Goal: Task Accomplishment & Management: Manage account settings

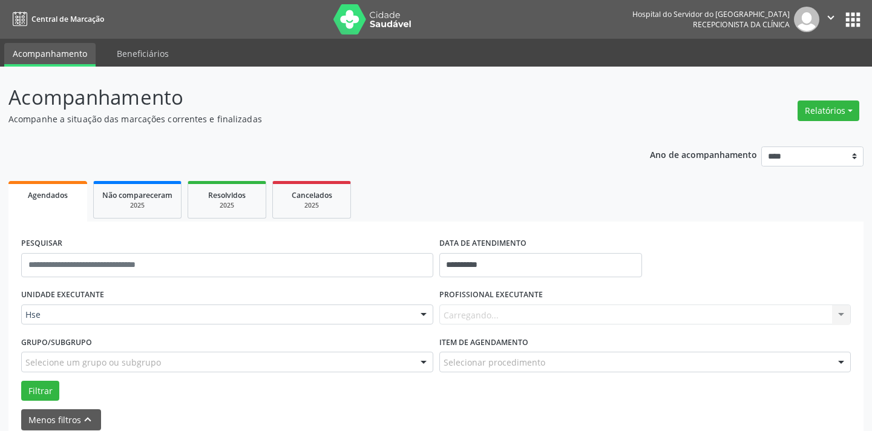
scroll to position [165, 0]
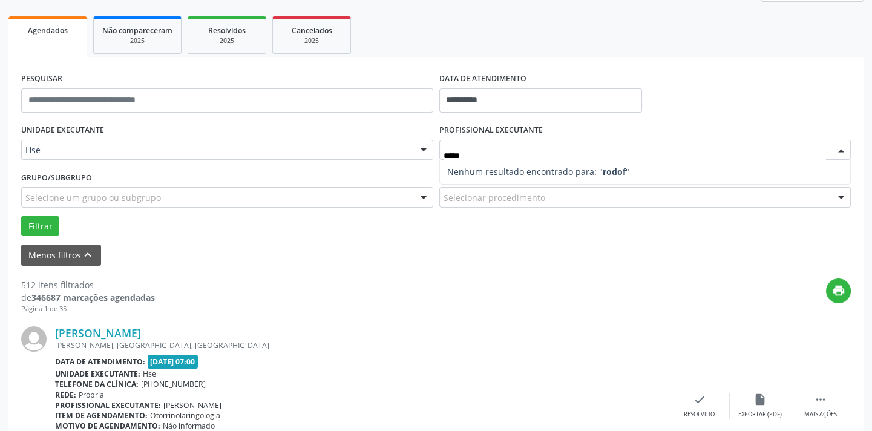
type input "****"
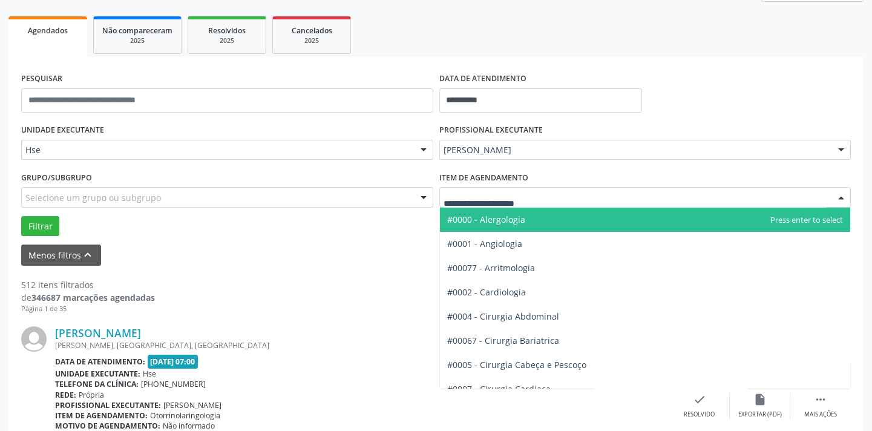
click at [514, 203] on div at bounding box center [645, 197] width 412 height 21
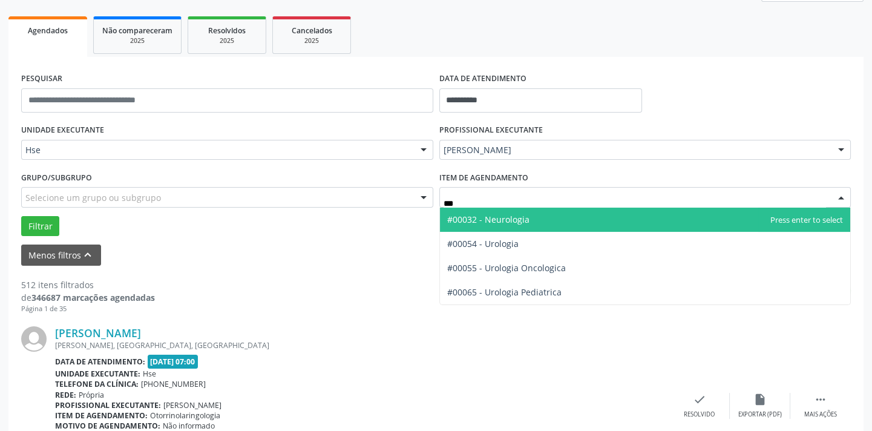
type input "****"
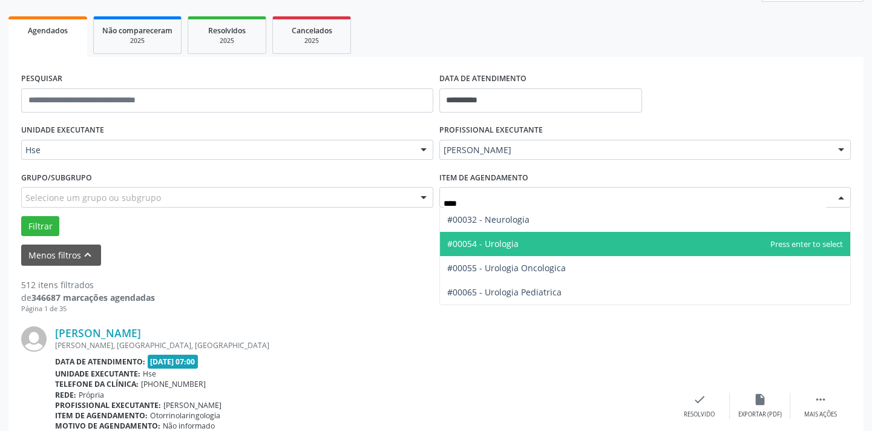
click at [490, 238] on span "#00054 - Urologia" at bounding box center [482, 243] width 71 height 11
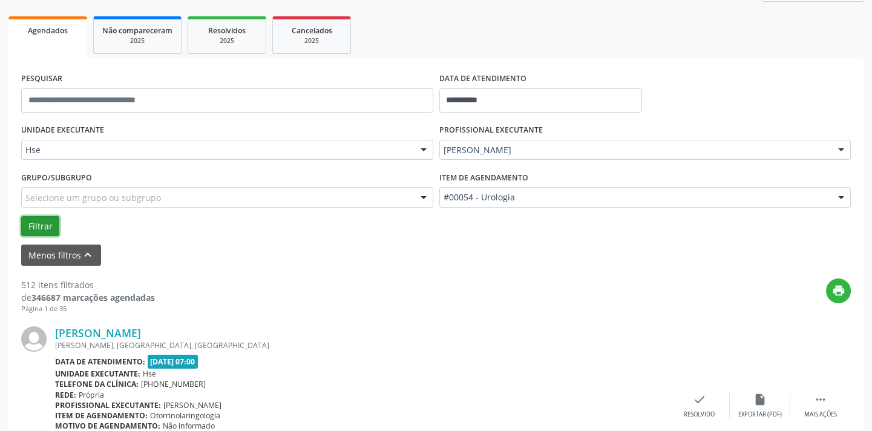
click at [53, 228] on button "Filtrar" at bounding box center [40, 226] width 38 height 21
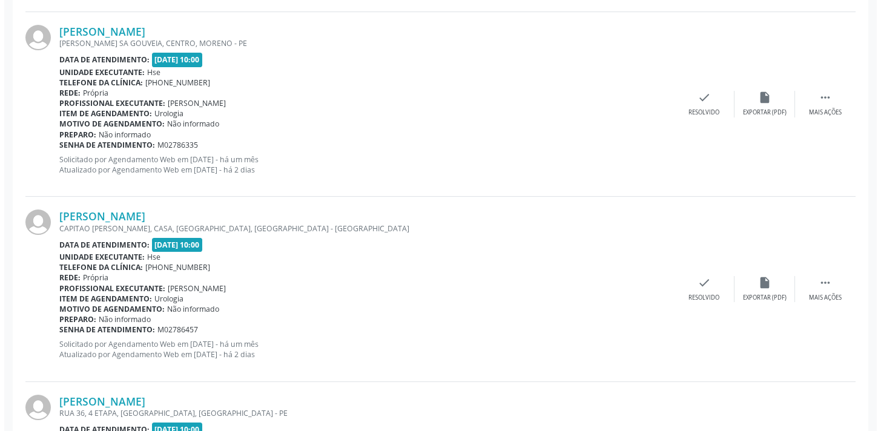
scroll to position [1021, 0]
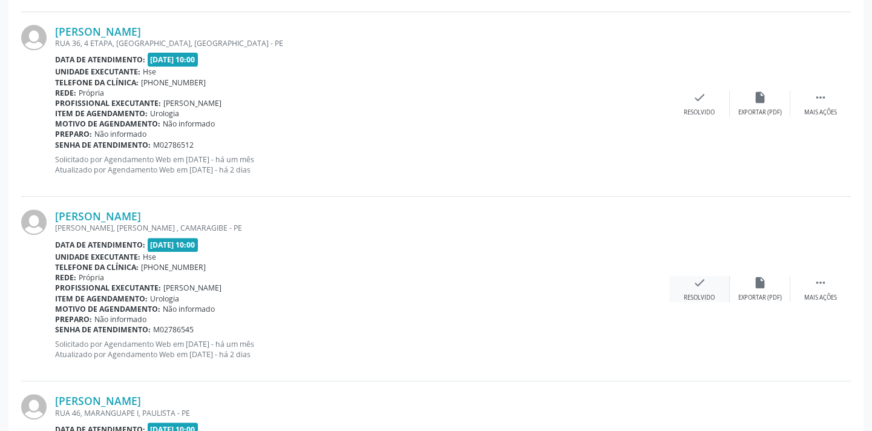
click at [704, 284] on icon "check" at bounding box center [699, 282] width 13 height 13
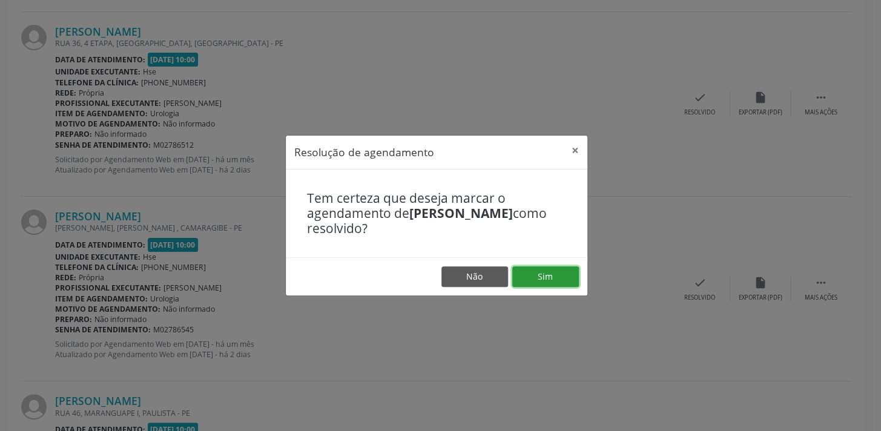
click at [557, 273] on button "Sim" at bounding box center [545, 276] width 67 height 21
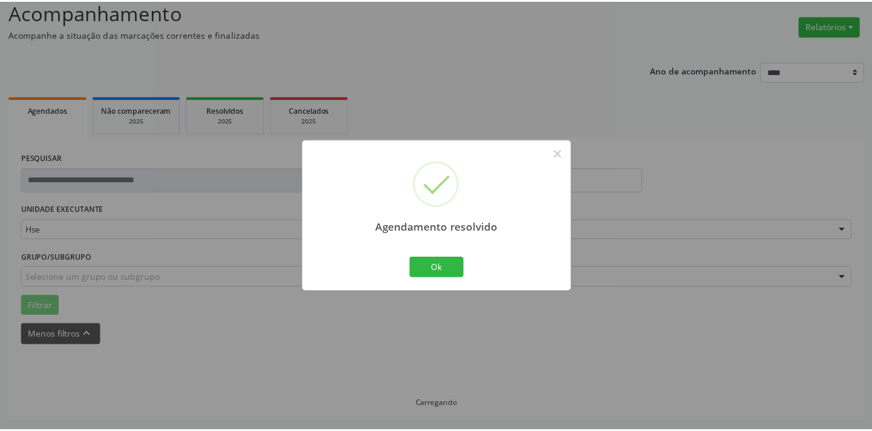
scroll to position [84, 0]
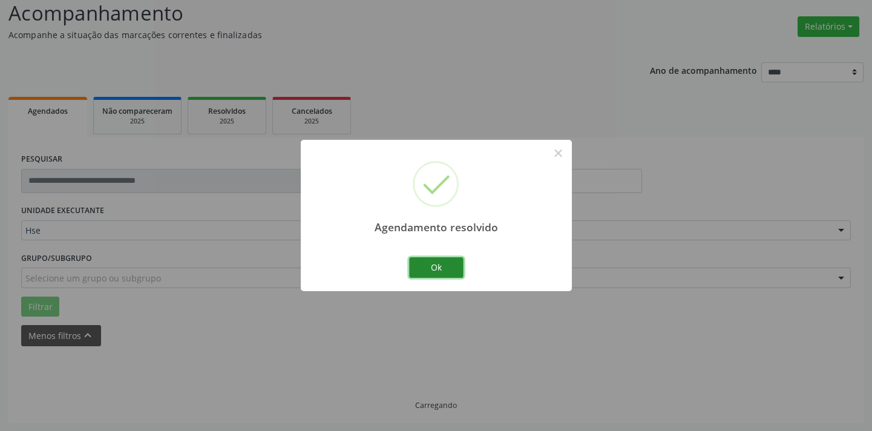
click at [453, 263] on button "Ok" at bounding box center [436, 267] width 54 height 21
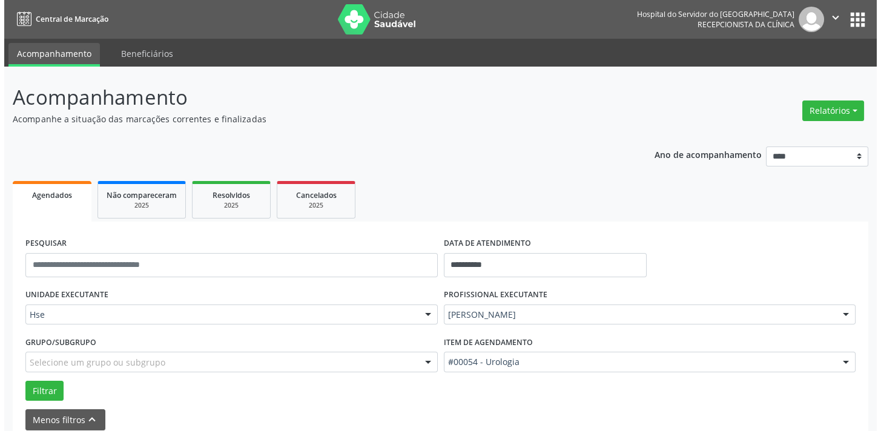
scroll to position [836, 0]
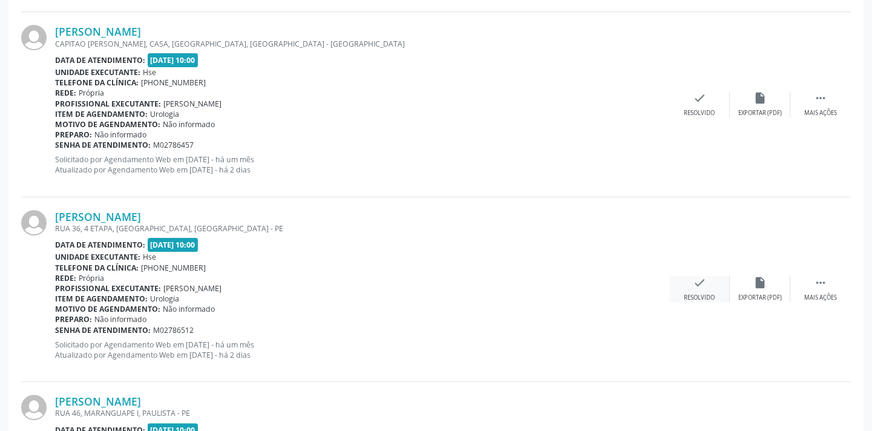
click at [684, 282] on div "check Resolvido" at bounding box center [699, 289] width 61 height 26
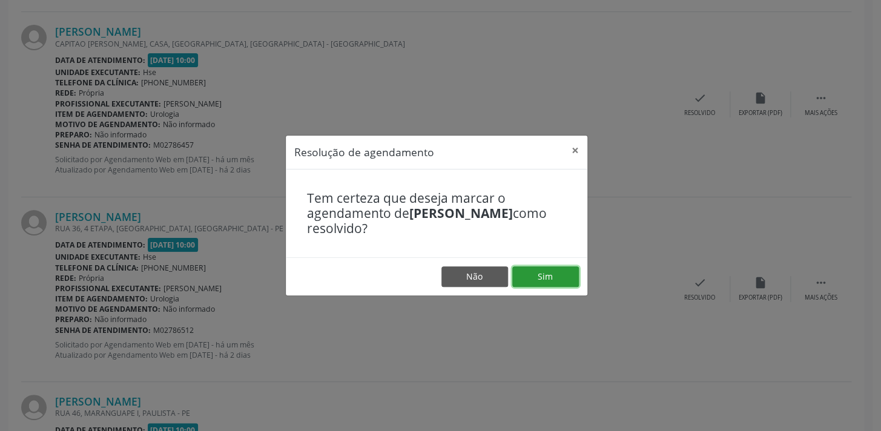
click at [549, 277] on button "Sim" at bounding box center [545, 276] width 67 height 21
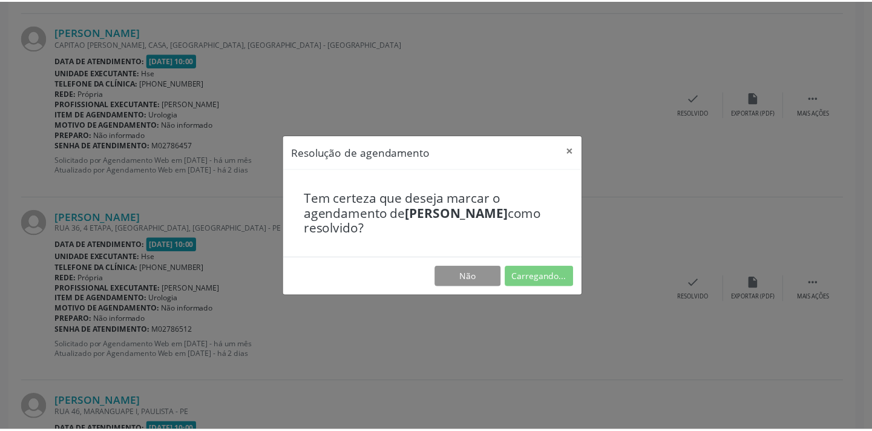
scroll to position [84, 0]
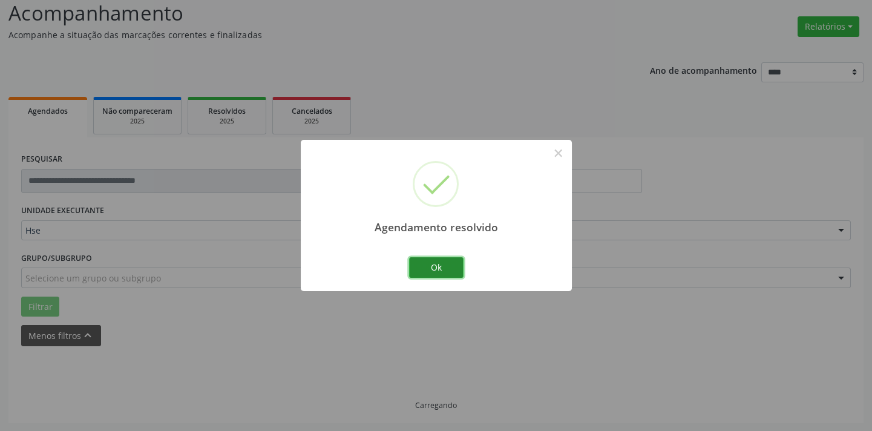
click at [450, 263] on button "Ok" at bounding box center [436, 267] width 54 height 21
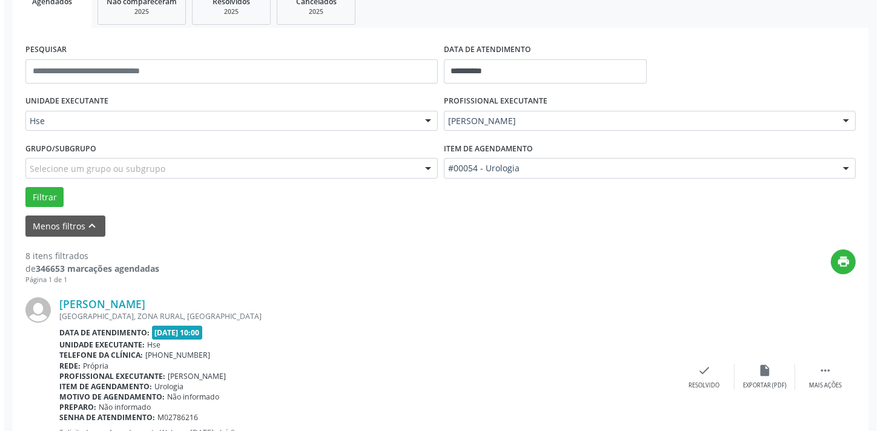
scroll to position [836, 0]
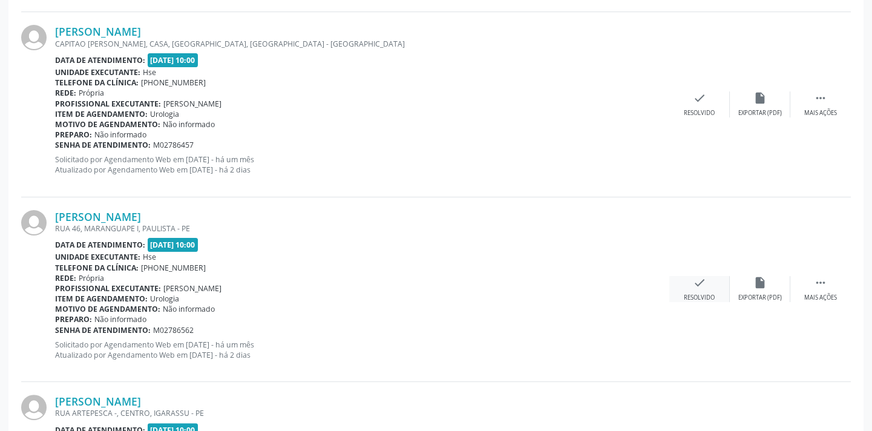
click at [698, 296] on div "Resolvido" at bounding box center [699, 298] width 31 height 8
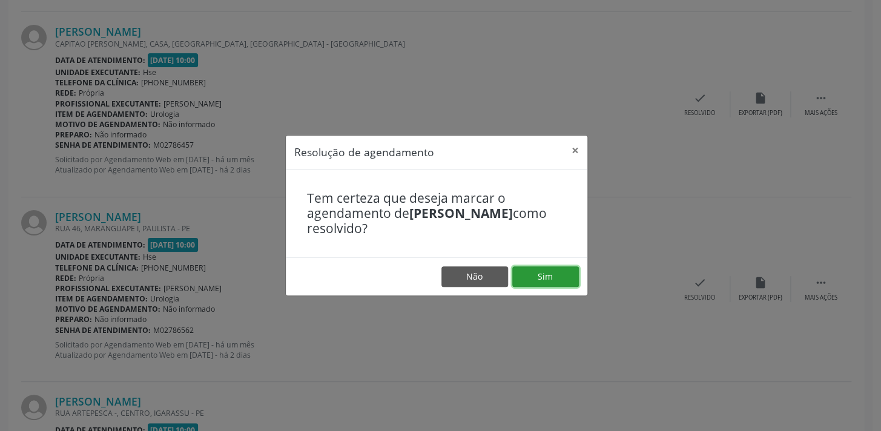
click at [530, 275] on button "Sim" at bounding box center [545, 276] width 67 height 21
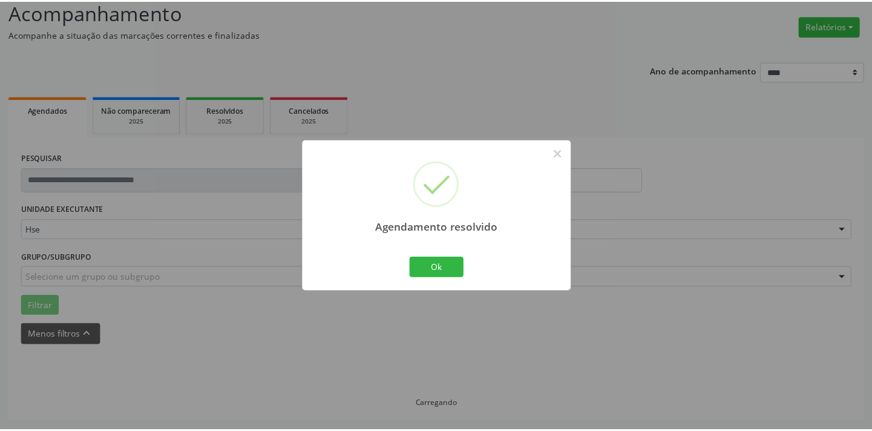
scroll to position [84, 0]
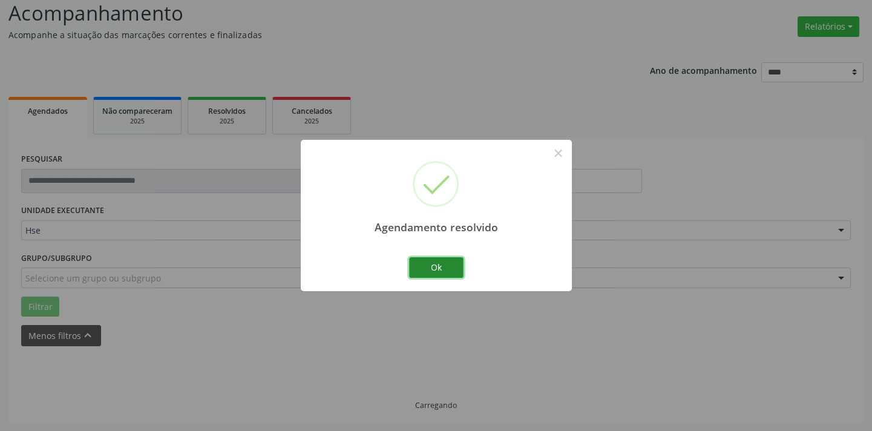
click at [448, 267] on button "Ok" at bounding box center [436, 267] width 54 height 21
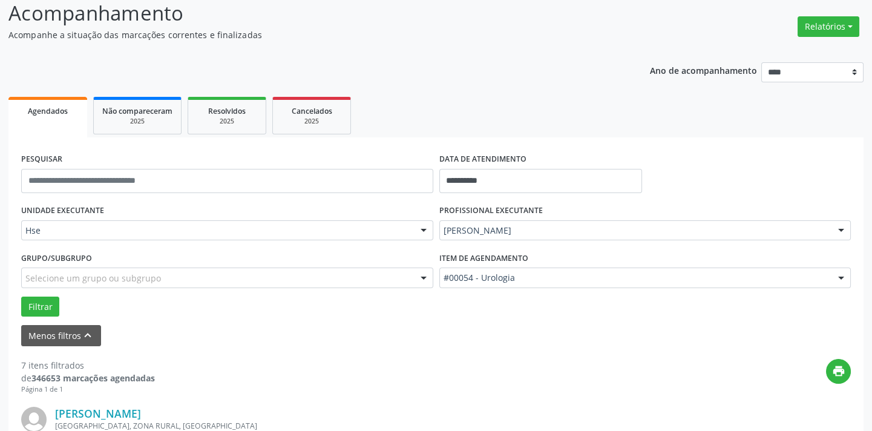
scroll to position [836, 0]
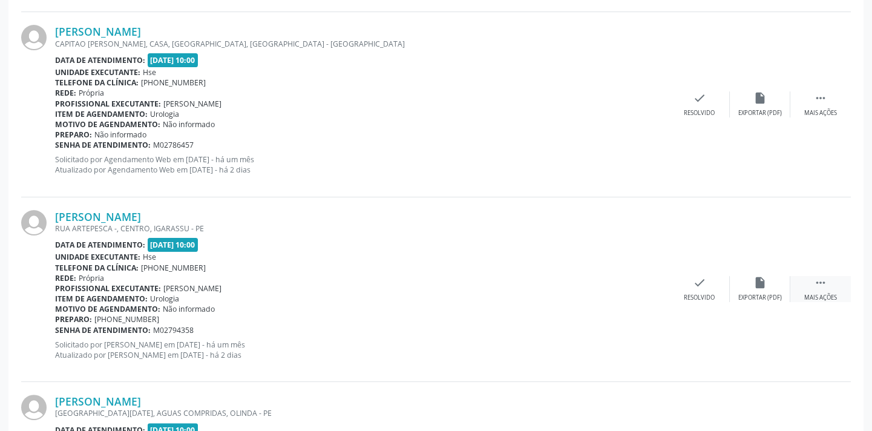
click at [809, 276] on div " Mais ações" at bounding box center [820, 289] width 61 height 26
click at [761, 283] on icon "alarm_off" at bounding box center [760, 282] width 13 height 13
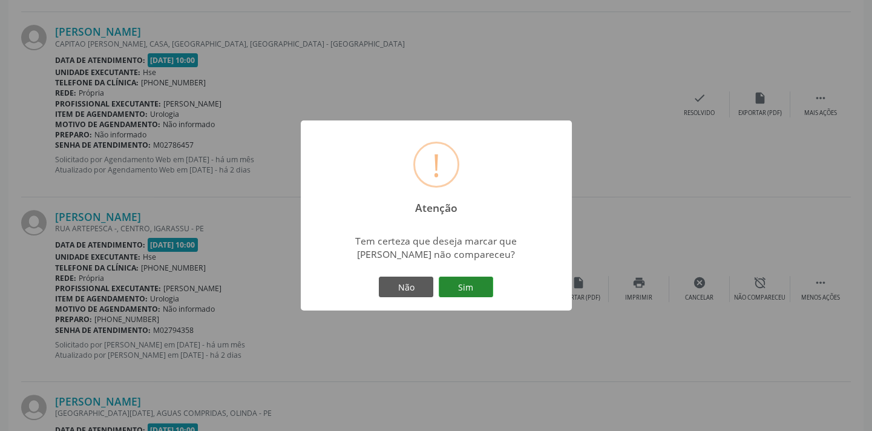
click at [459, 286] on button "Sim" at bounding box center [466, 287] width 54 height 21
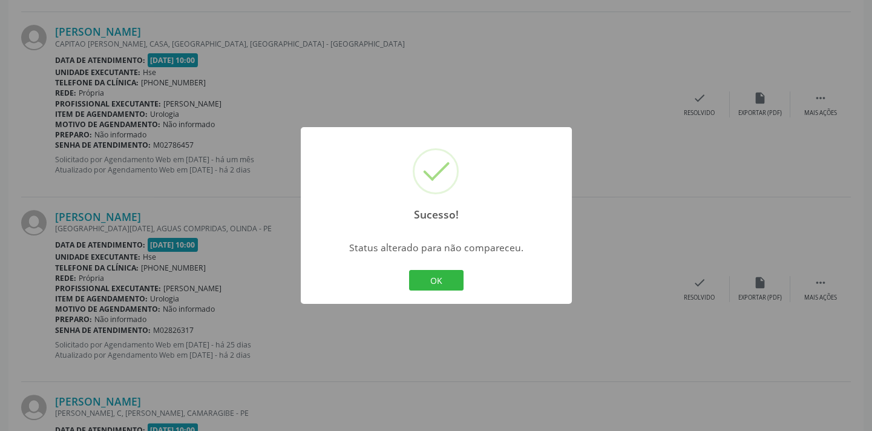
click at [450, 293] on div "Sucesso! × Status alterado para não compareceu. OK Cancel" at bounding box center [436, 215] width 271 height 177
click at [451, 286] on button "OK" at bounding box center [436, 280] width 54 height 21
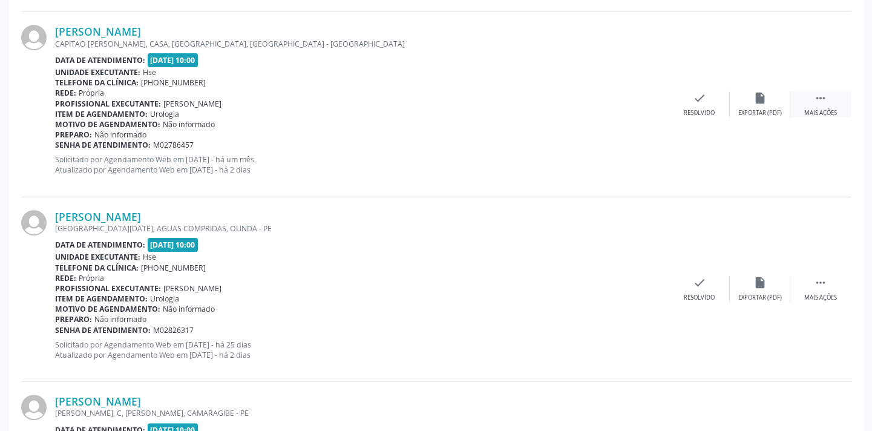
click at [805, 109] on div "Mais ações" at bounding box center [820, 113] width 33 height 8
click at [769, 119] on div "[PERSON_NAME] CAPITAO [PERSON_NAME], CASA, [GEOGRAPHIC_DATA], [GEOGRAPHIC_DATA]…" at bounding box center [436, 104] width 830 height 185
click at [766, 107] on div "alarm_off Não compareceu" at bounding box center [760, 104] width 61 height 26
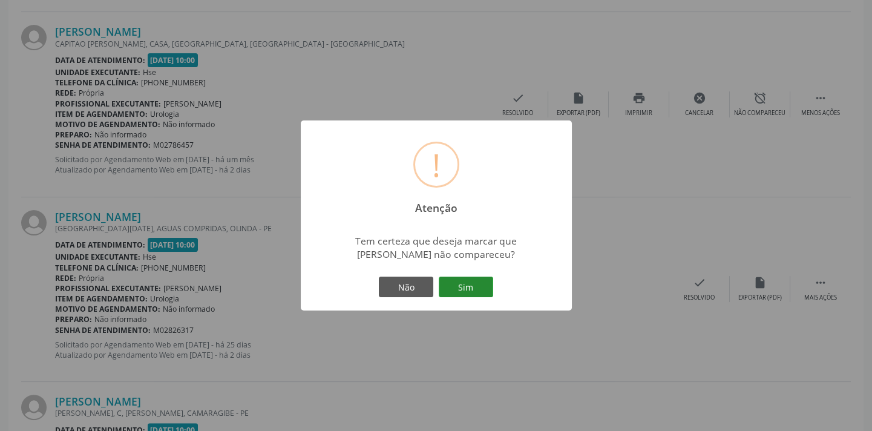
click at [479, 285] on button "Sim" at bounding box center [466, 287] width 54 height 21
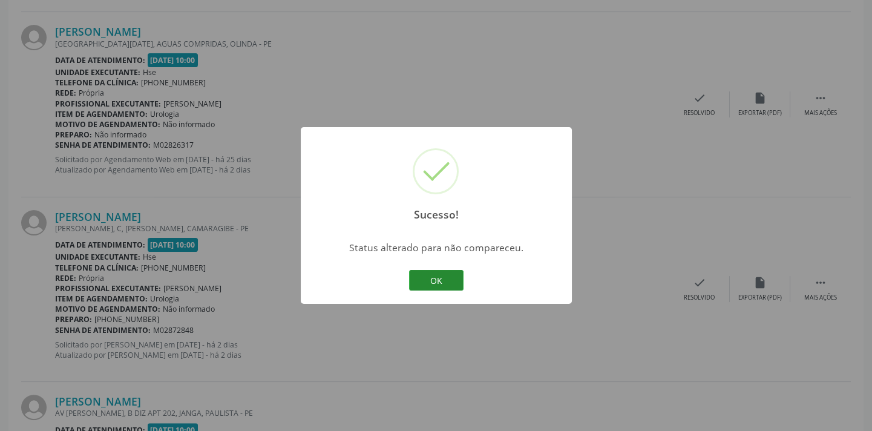
click at [430, 278] on button "OK" at bounding box center [436, 280] width 54 height 21
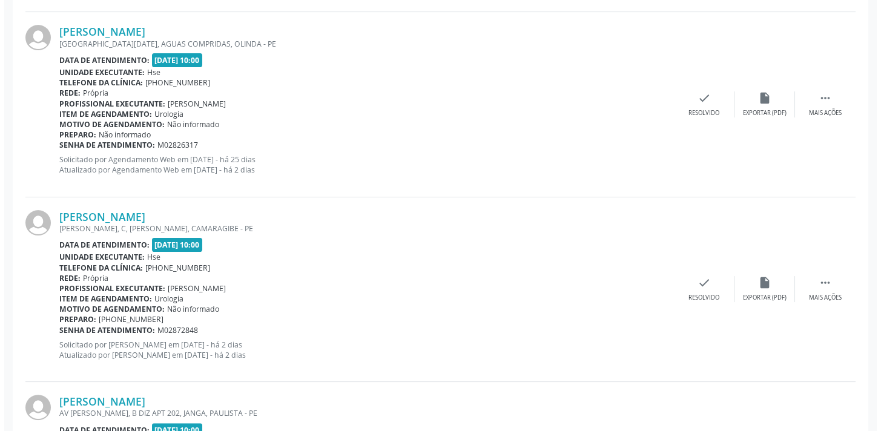
scroll to position [467, 0]
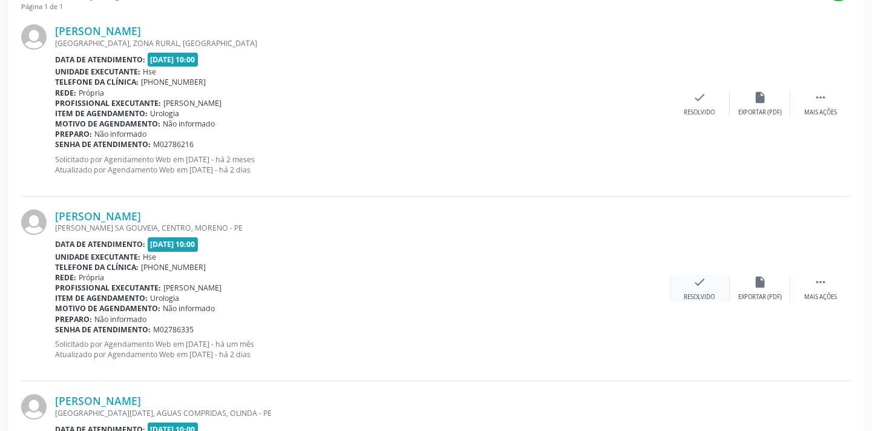
click at [708, 289] on div "check Resolvido" at bounding box center [699, 288] width 61 height 26
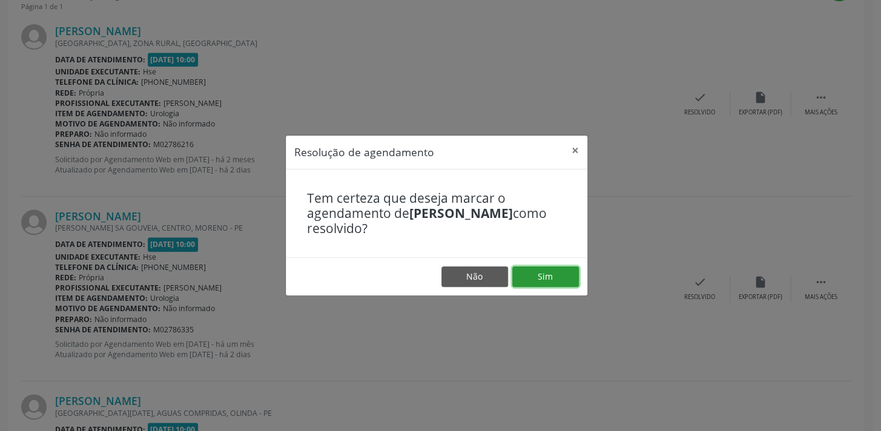
click at [559, 272] on button "Sim" at bounding box center [545, 276] width 67 height 21
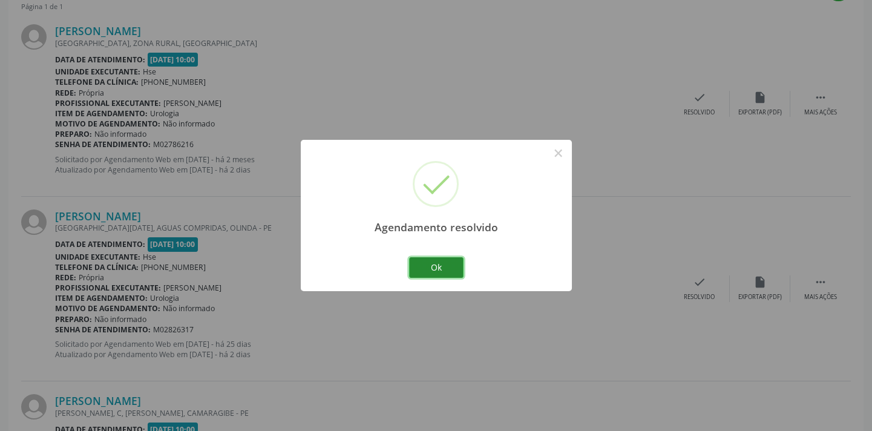
click at [448, 277] on button "Ok" at bounding box center [436, 267] width 54 height 21
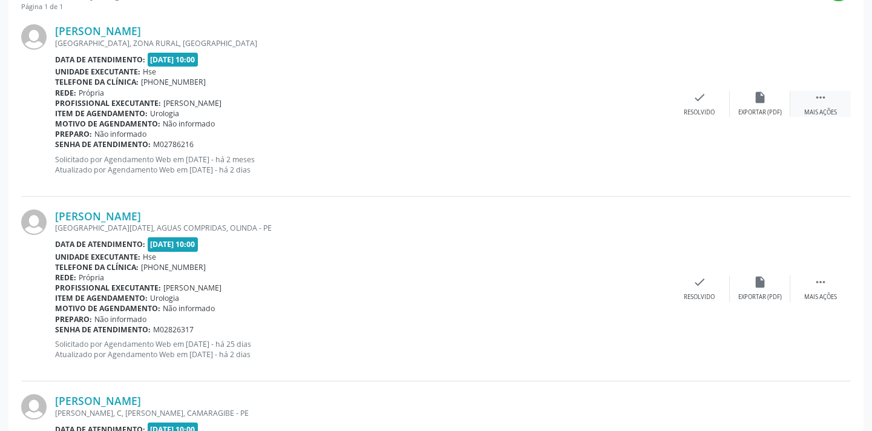
click at [824, 96] on icon "" at bounding box center [820, 97] width 13 height 13
click at [768, 99] on div "alarm_off Não compareceu" at bounding box center [760, 104] width 61 height 26
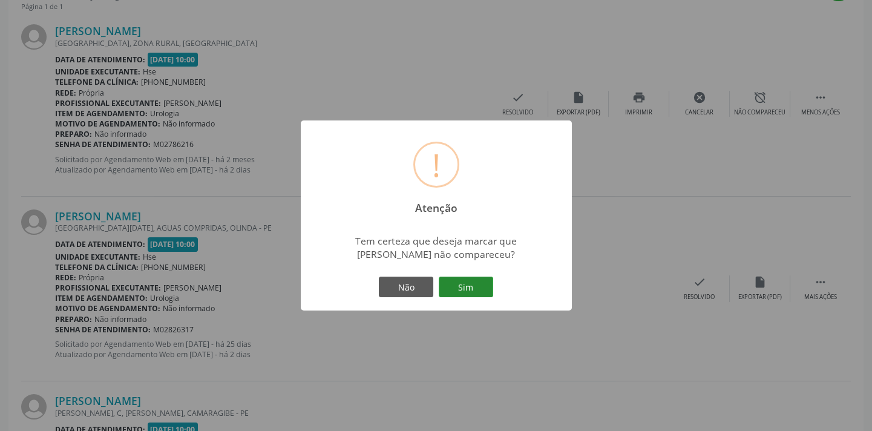
click at [476, 290] on button "Sim" at bounding box center [466, 287] width 54 height 21
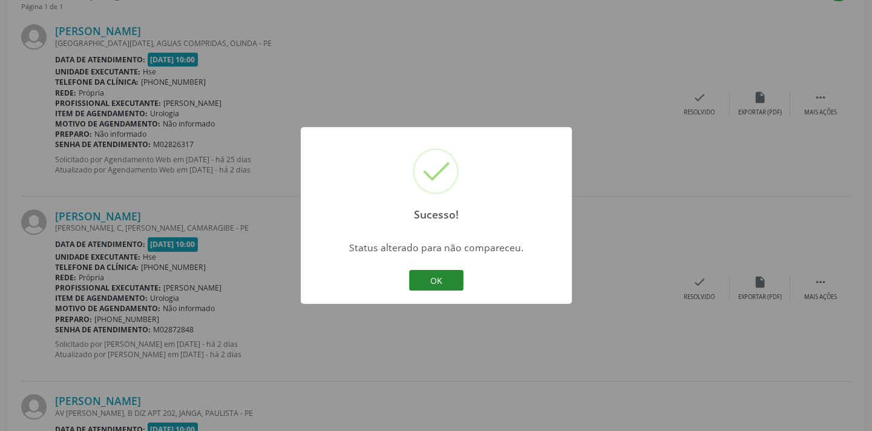
click at [448, 275] on button "OK" at bounding box center [436, 280] width 54 height 21
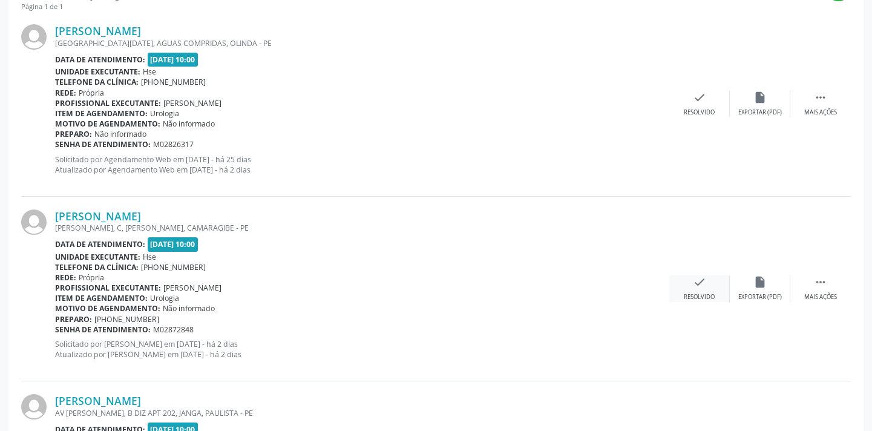
click at [696, 284] on icon "check" at bounding box center [699, 281] width 13 height 13
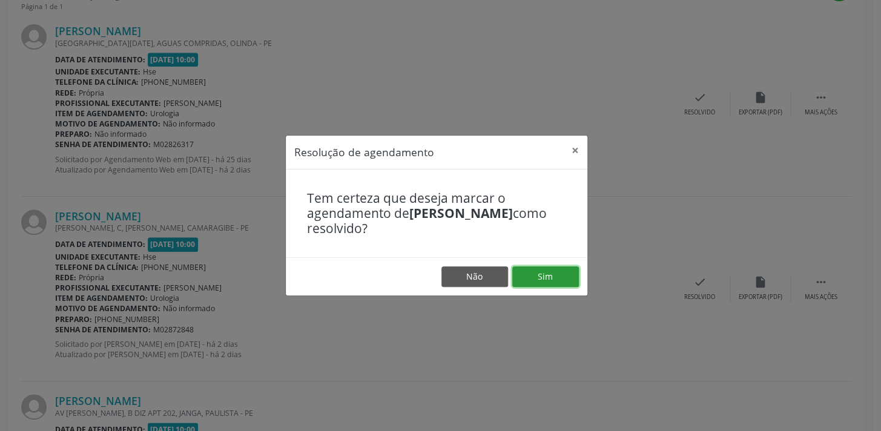
click at [549, 270] on button "Sim" at bounding box center [545, 276] width 67 height 21
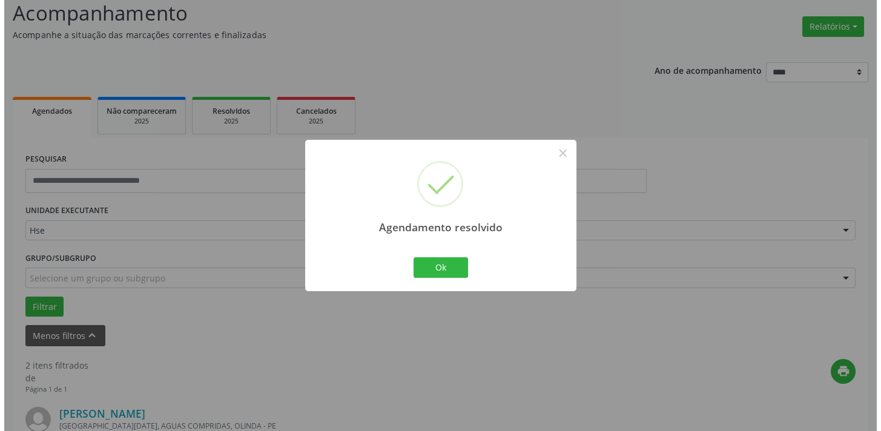
scroll to position [436, 0]
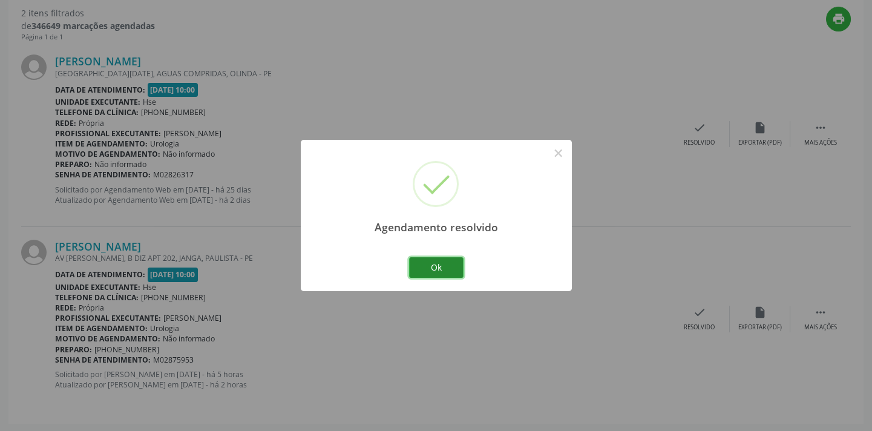
click at [454, 269] on button "Ok" at bounding box center [436, 267] width 54 height 21
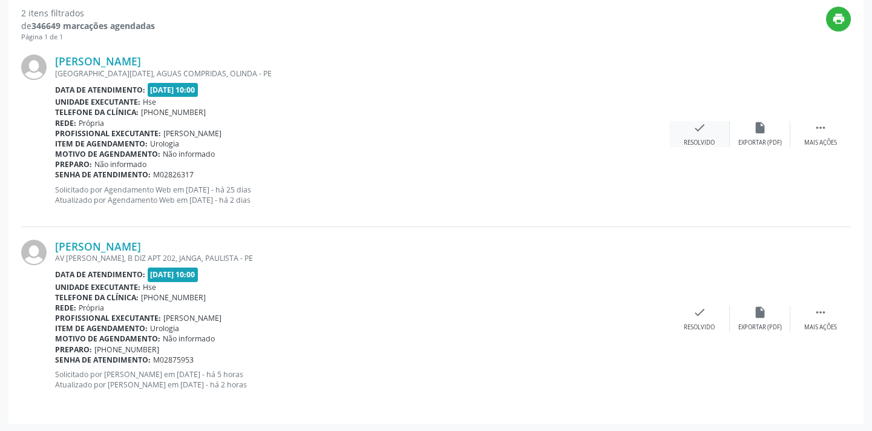
click at [701, 126] on icon "check" at bounding box center [699, 127] width 13 height 13
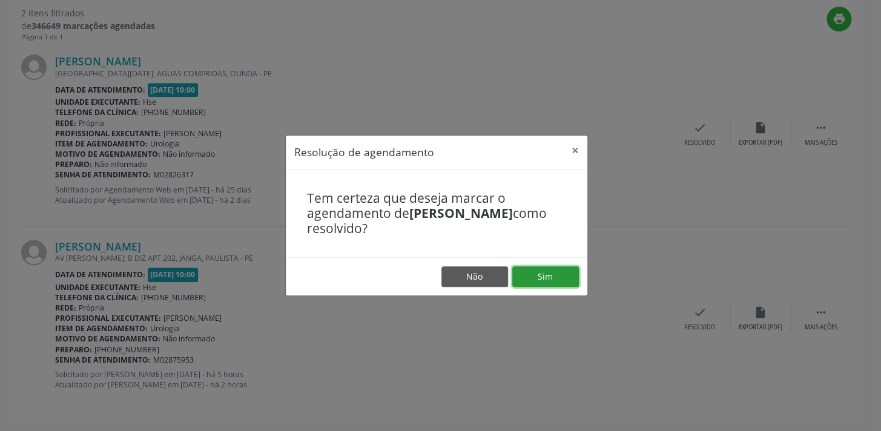
click at [538, 275] on button "Sim" at bounding box center [545, 276] width 67 height 21
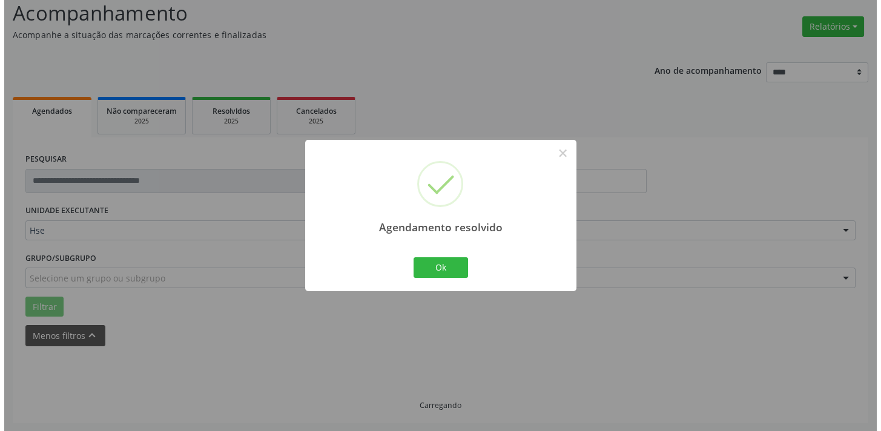
scroll to position [252, 0]
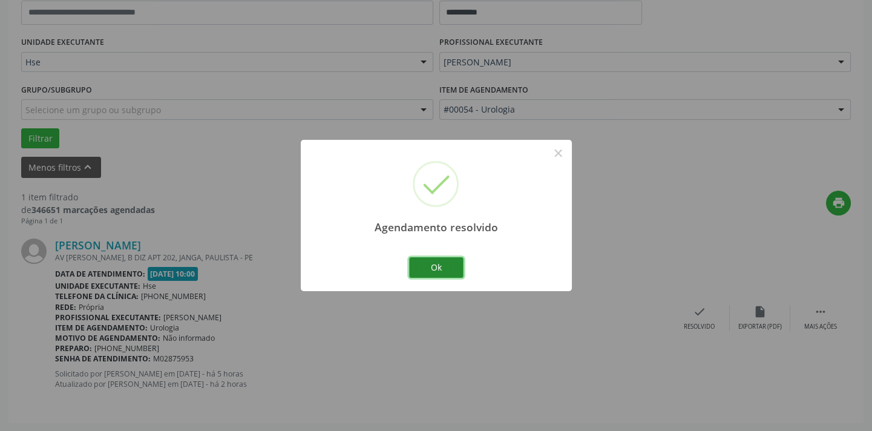
click at [451, 263] on button "Ok" at bounding box center [436, 267] width 54 height 21
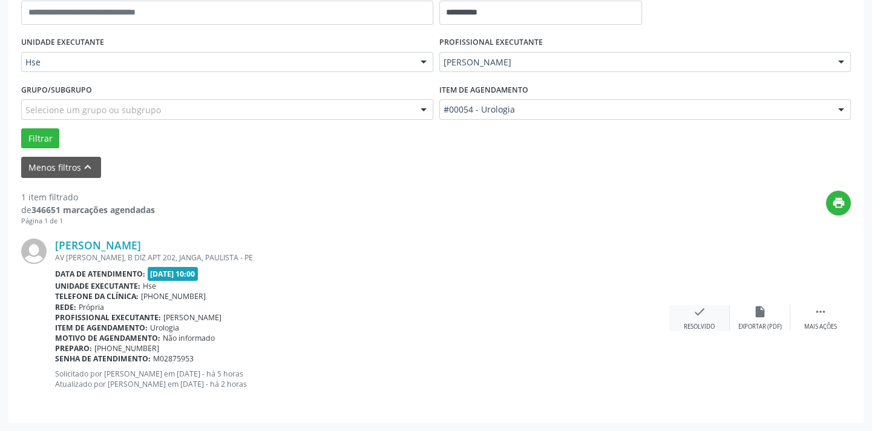
click at [697, 324] on div "Resolvido" at bounding box center [699, 327] width 31 height 8
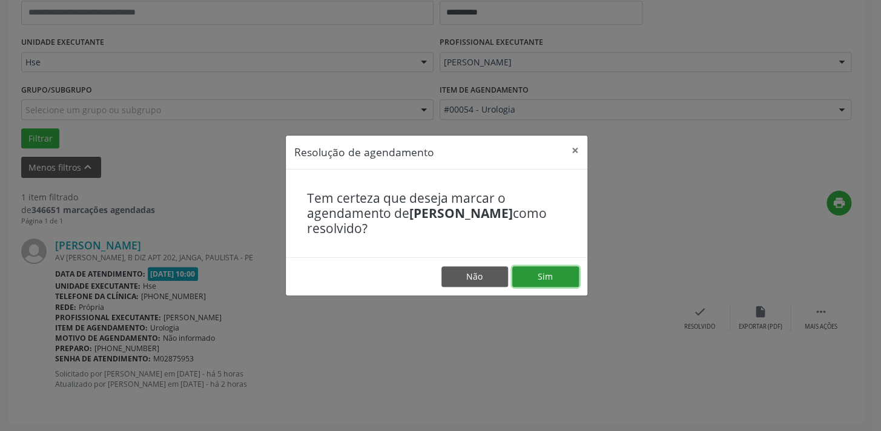
click at [531, 274] on button "Sim" at bounding box center [545, 276] width 67 height 21
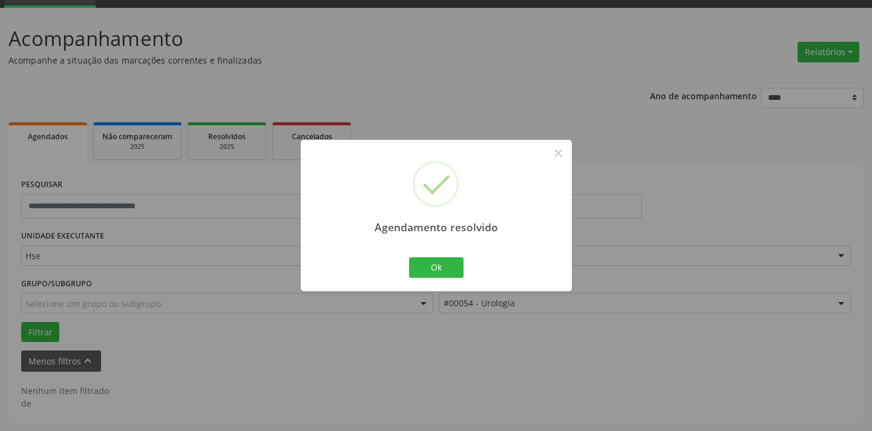
scroll to position [57, 0]
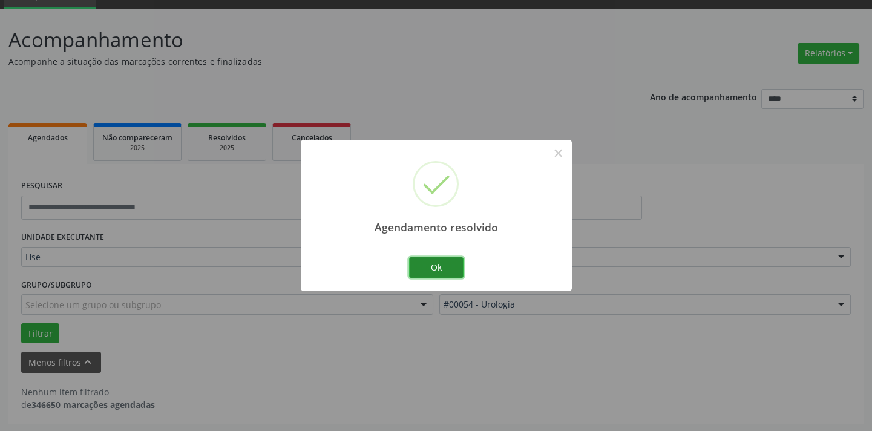
click at [447, 275] on button "Ok" at bounding box center [436, 267] width 54 height 21
